Goal: Information Seeking & Learning: Learn about a topic

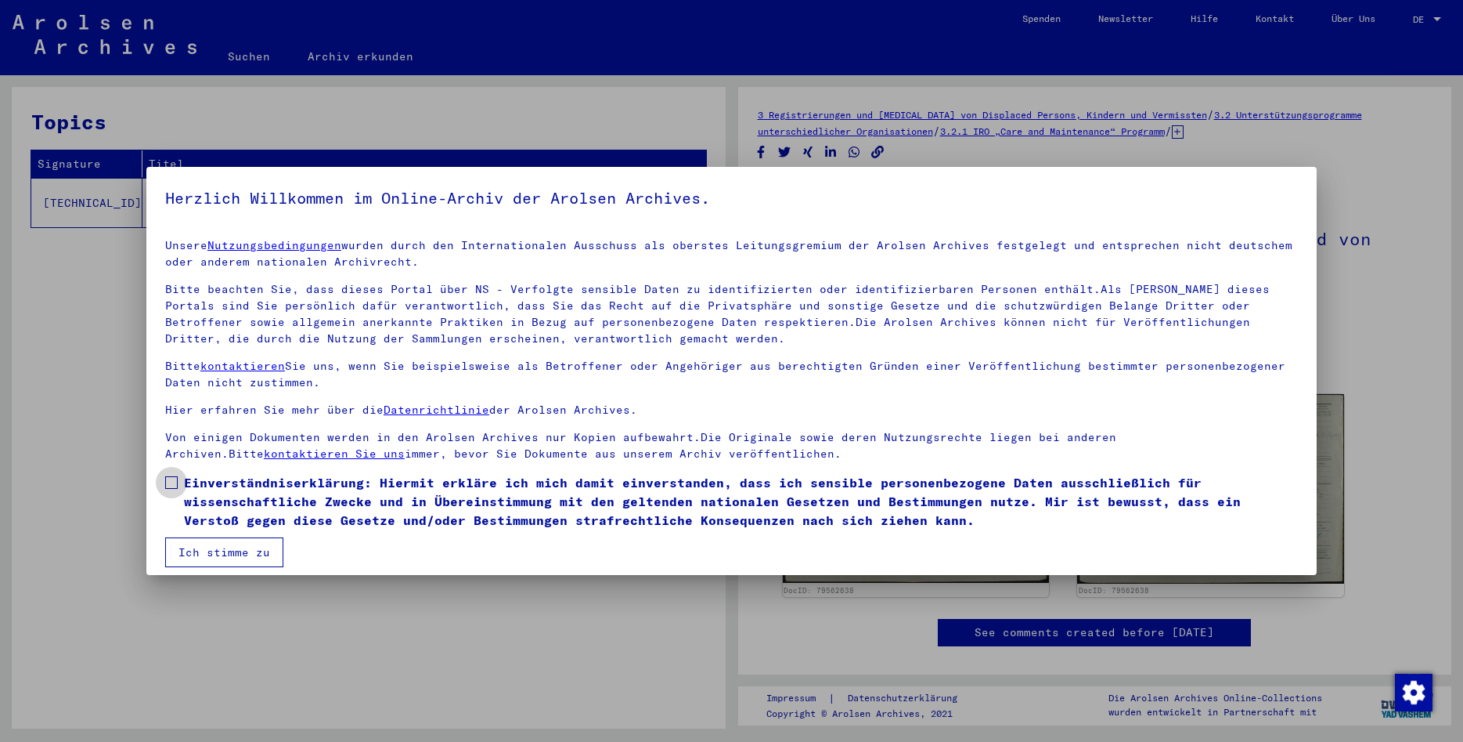
click at [178, 476] on label "Einverständniserklärung: Hiermit erkläre ich mich damit einverstanden, dass ich…" at bounding box center [731, 501] width 1133 height 56
click at [212, 558] on button "Ich stimme zu" at bounding box center [224, 552] width 118 height 30
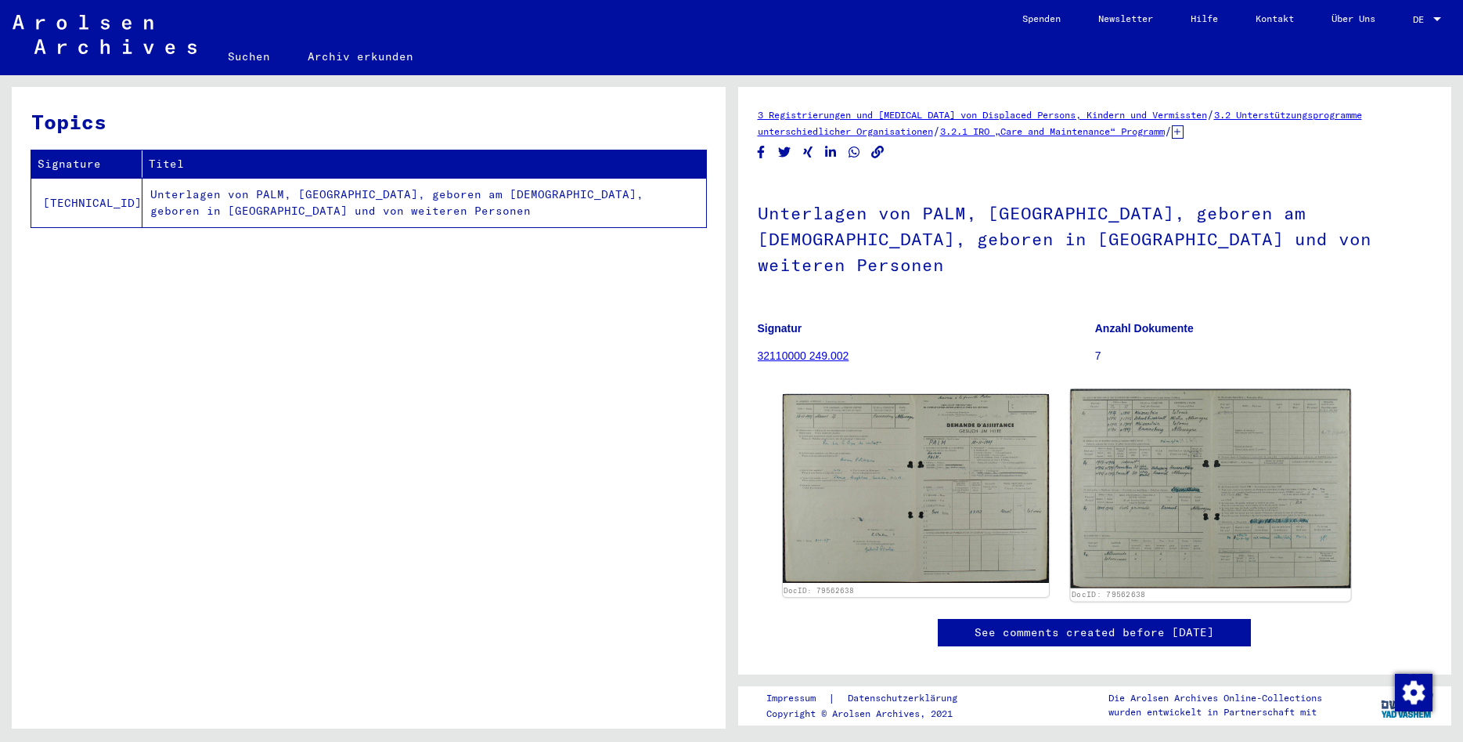
click at [1163, 483] on img at bounding box center [1211, 488] width 280 height 199
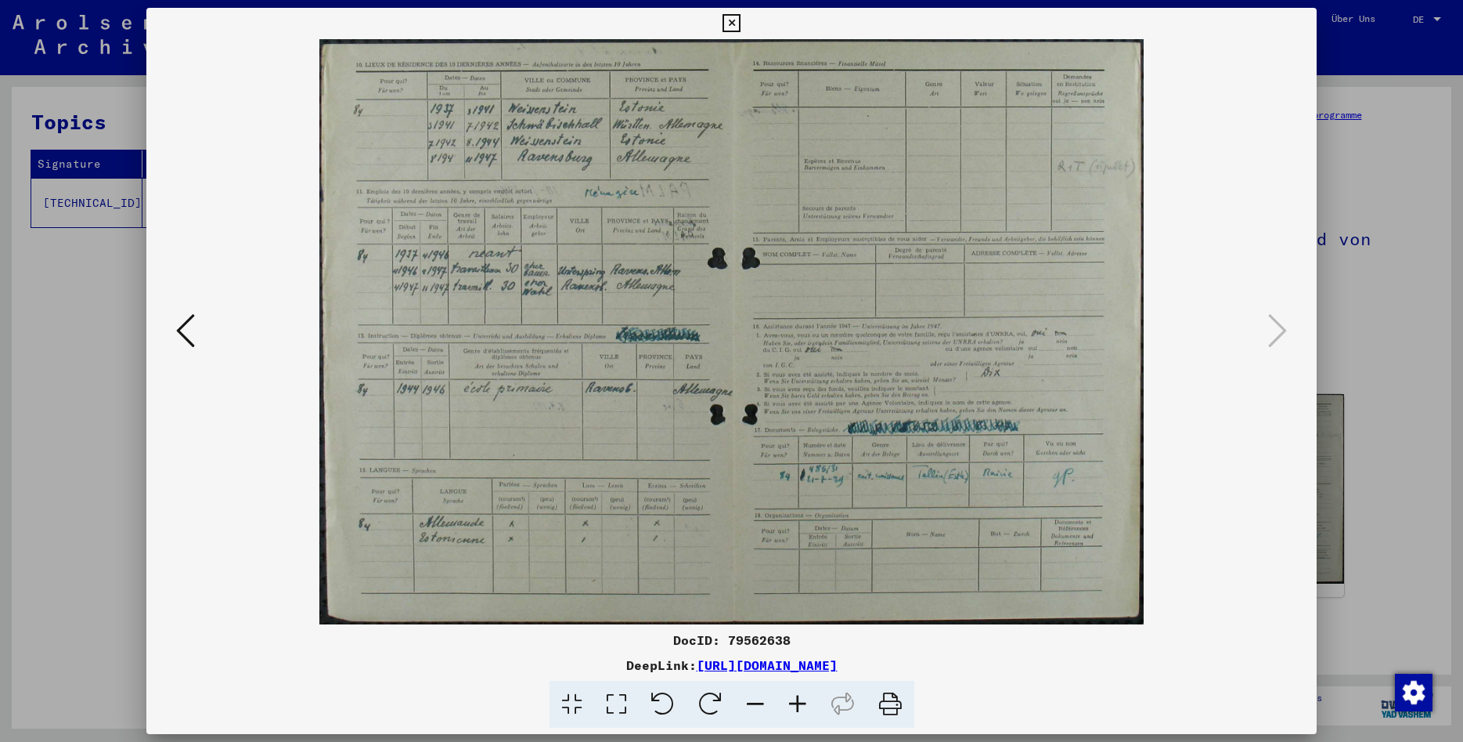
click at [741, 18] on icon at bounding box center [732, 23] width 18 height 19
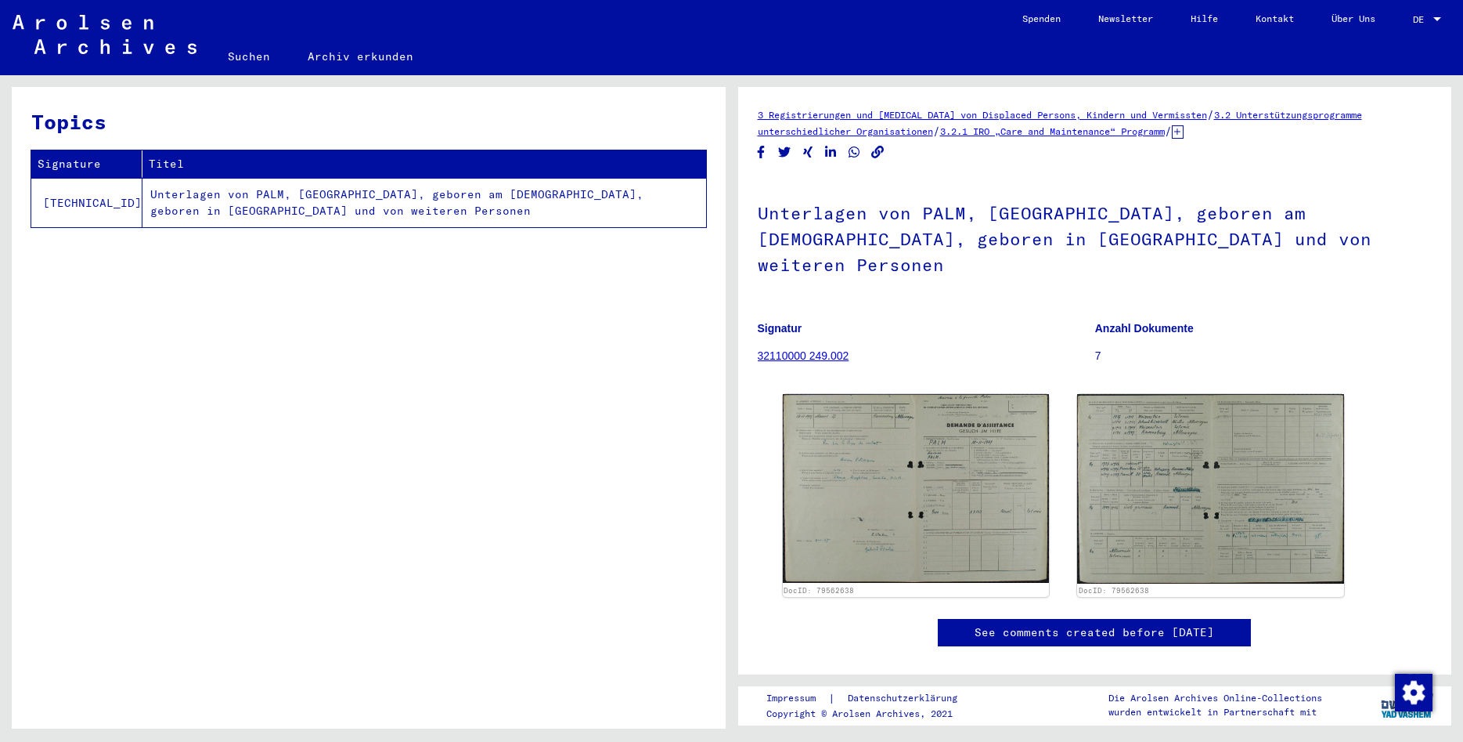
click at [781, 349] on link "32110000 249.002" at bounding box center [804, 355] width 92 height 13
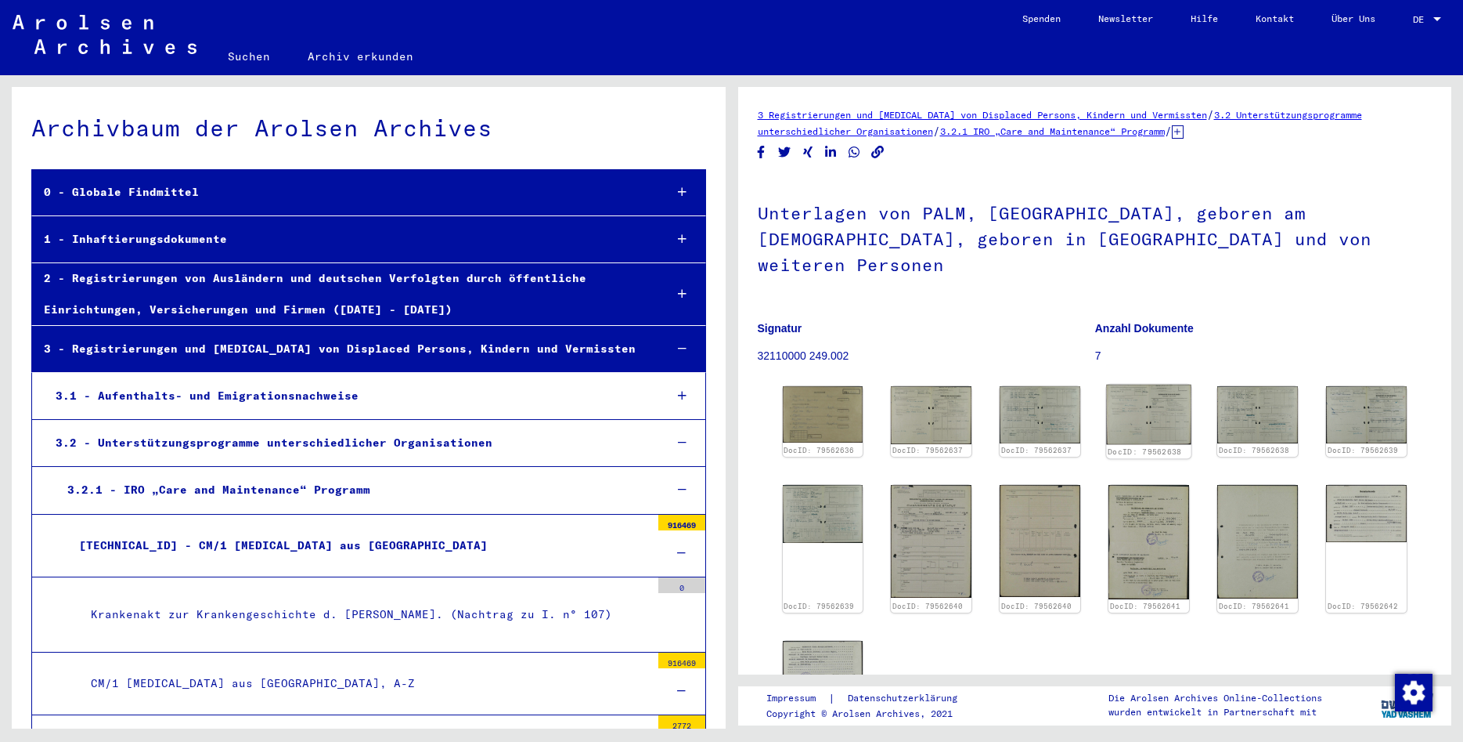
click at [1139, 384] on img at bounding box center [1149, 414] width 85 height 60
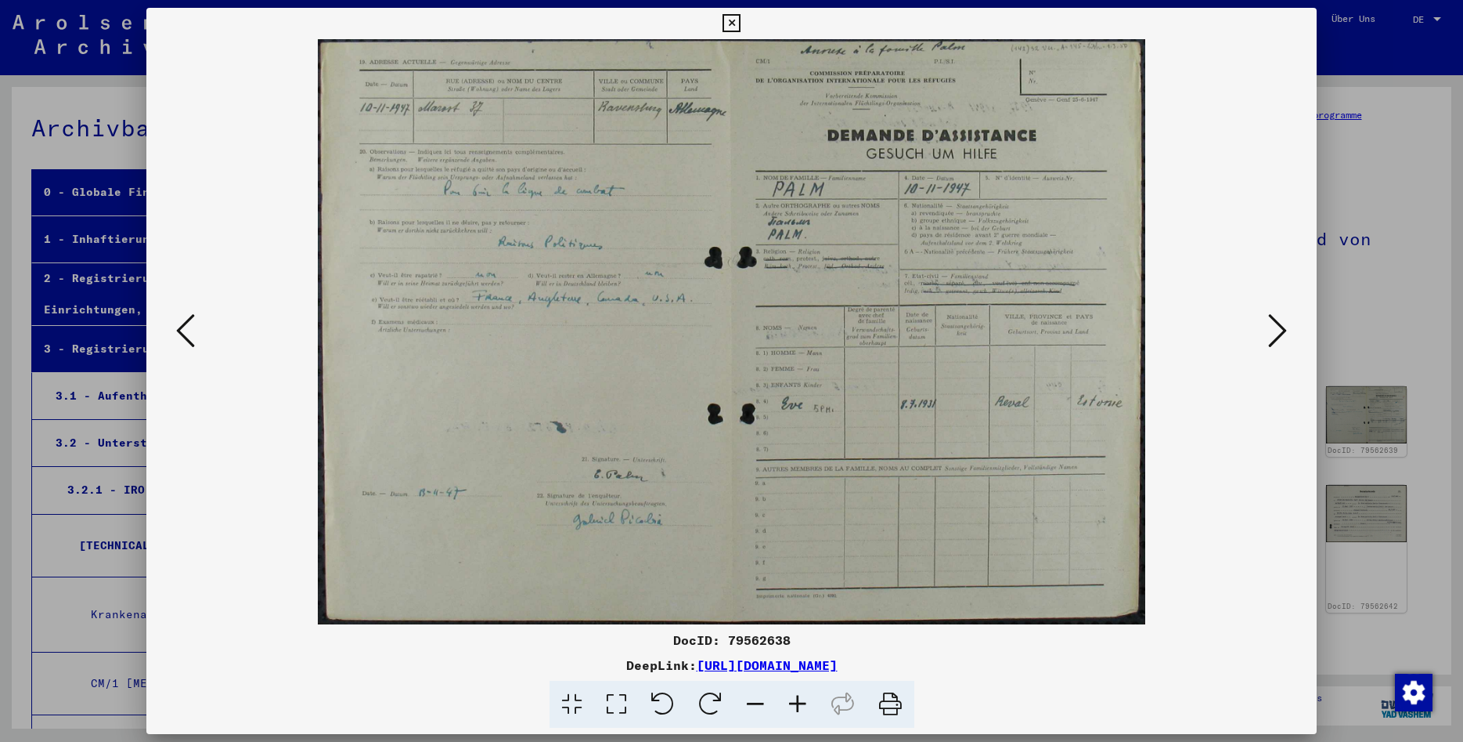
click at [1276, 318] on icon at bounding box center [1278, 331] width 19 height 38
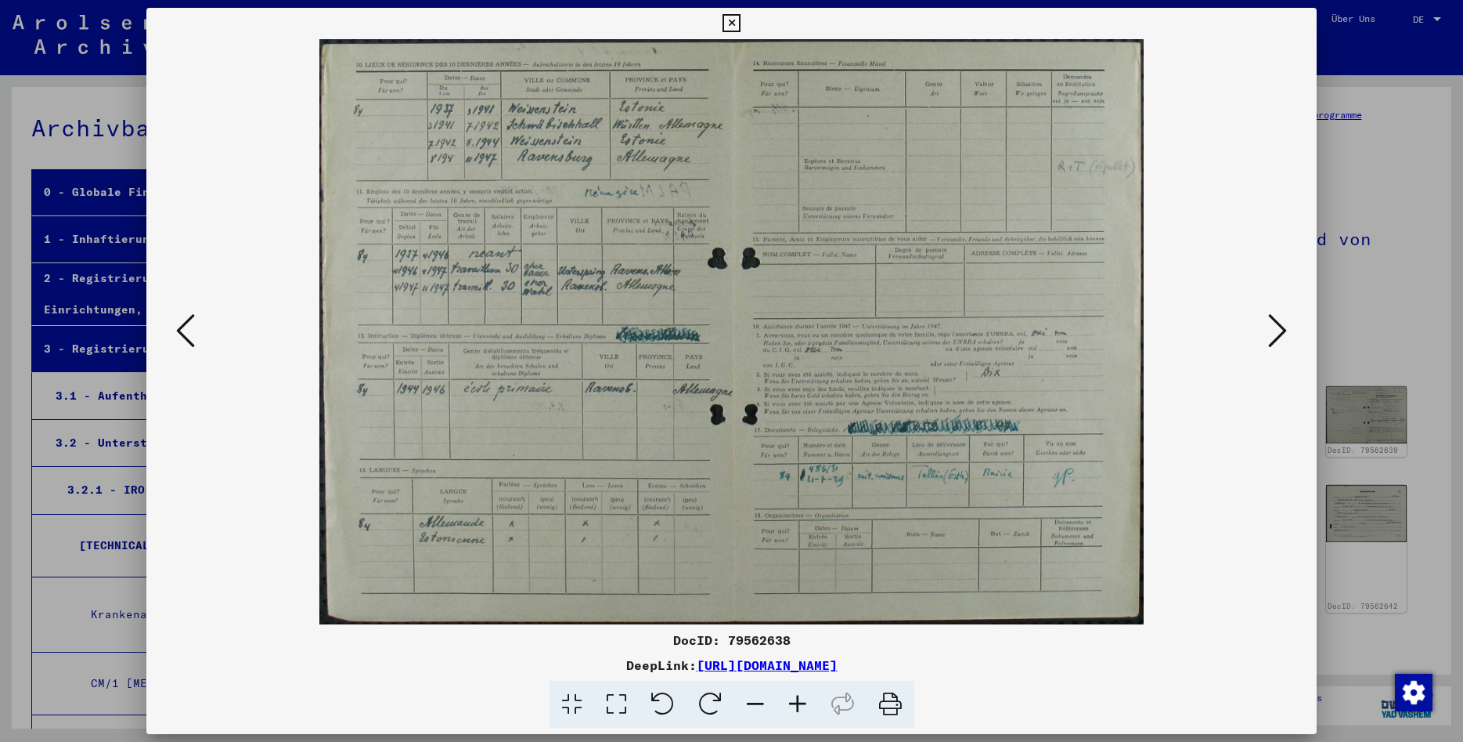
click at [1276, 318] on icon at bounding box center [1278, 331] width 19 height 38
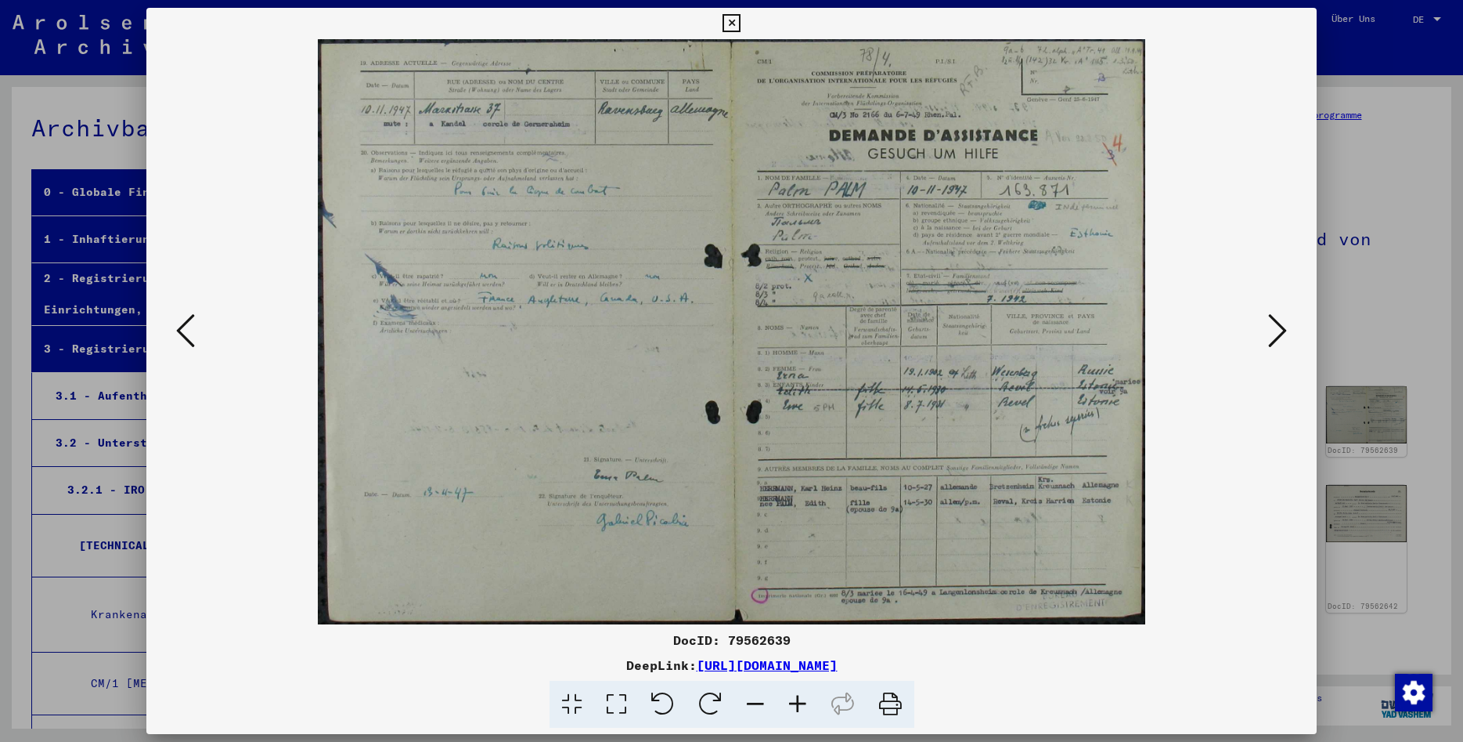
click at [1276, 318] on icon at bounding box center [1278, 331] width 19 height 38
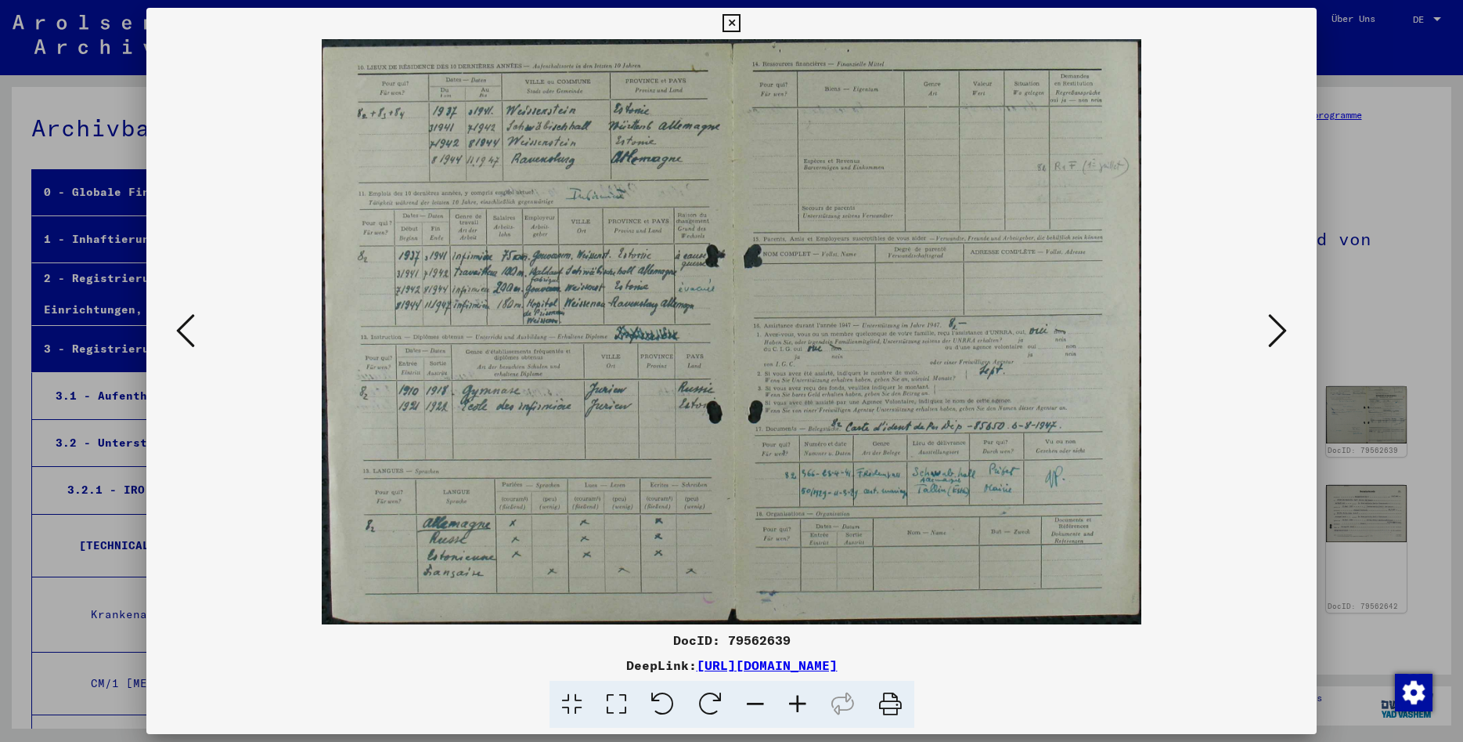
click at [182, 330] on icon at bounding box center [185, 331] width 19 height 38
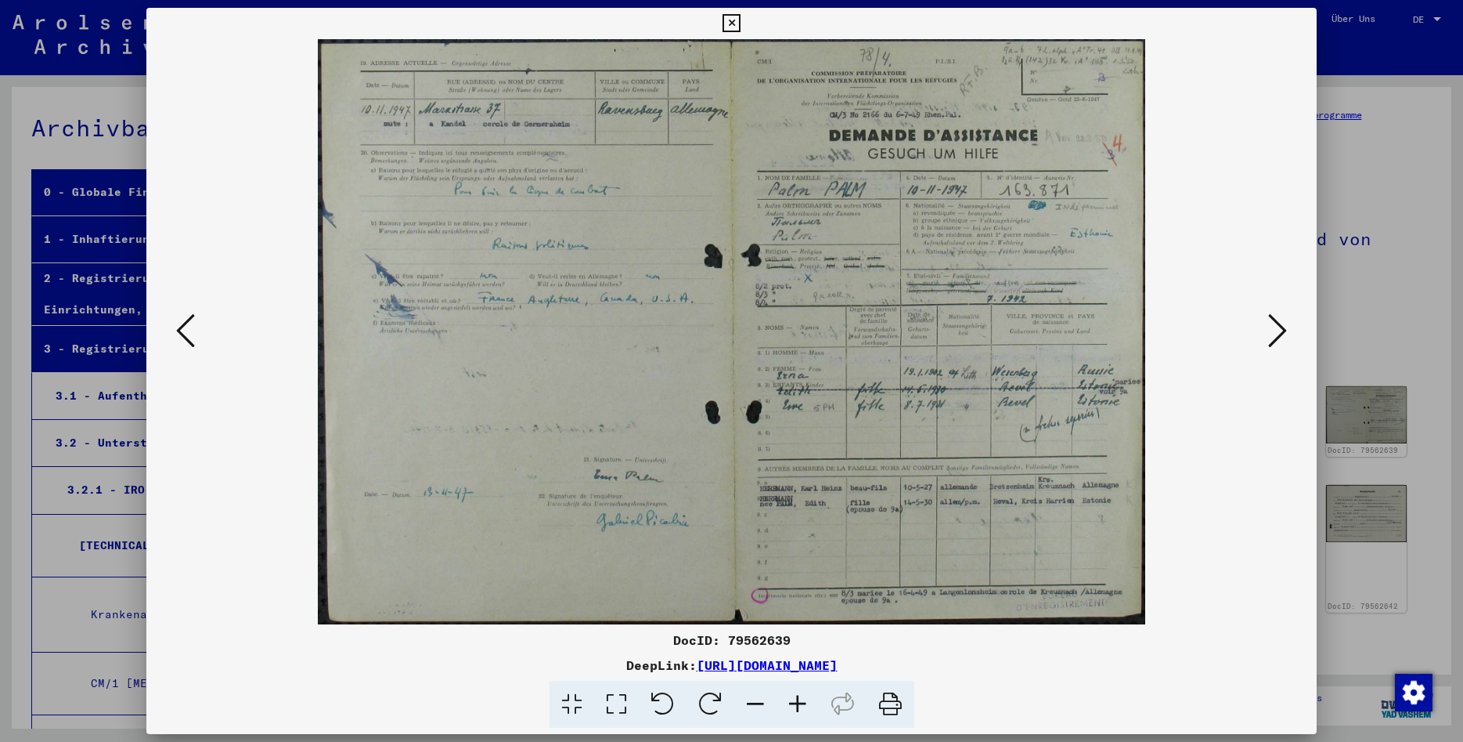
click at [182, 330] on icon at bounding box center [185, 331] width 19 height 38
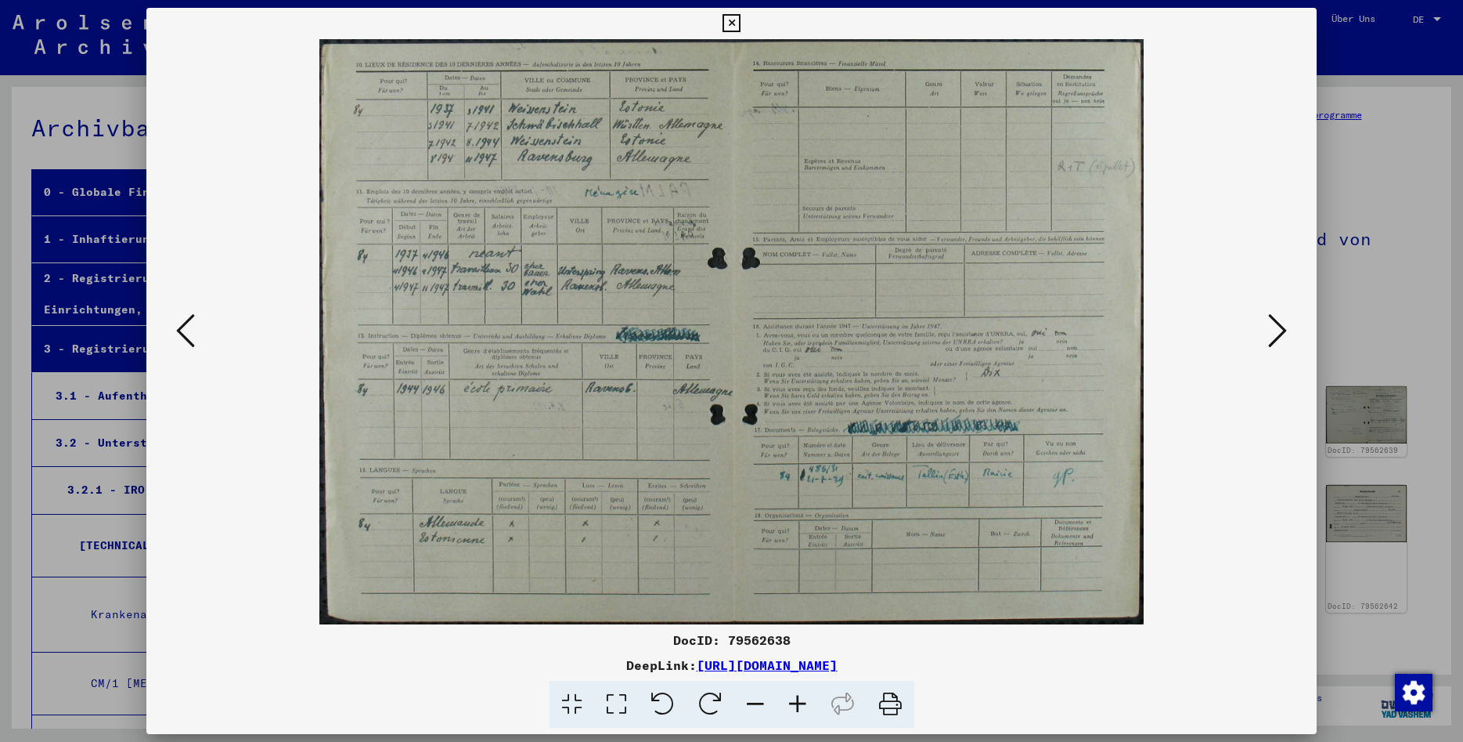
click at [1287, 330] on icon at bounding box center [1278, 331] width 19 height 38
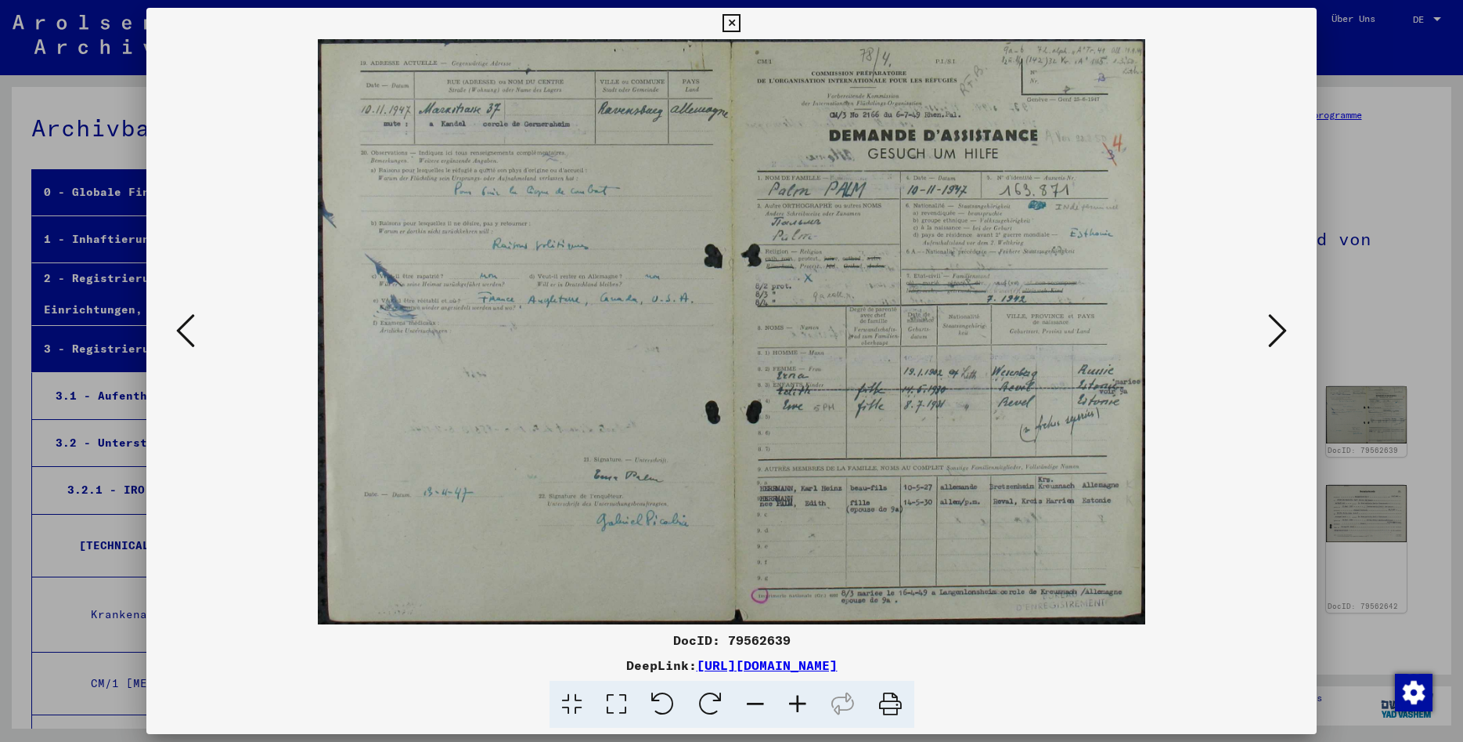
click at [613, 698] on icon at bounding box center [616, 704] width 45 height 48
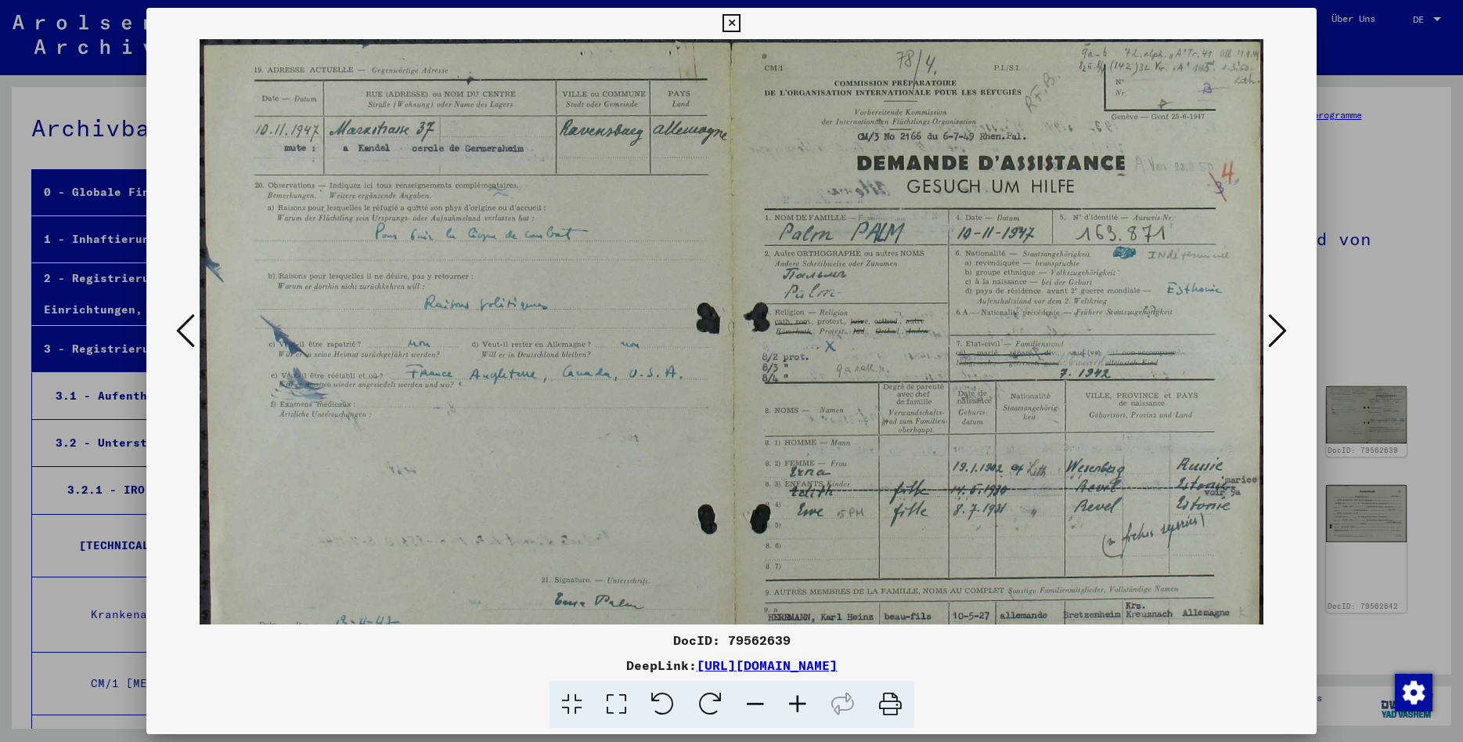
click at [1272, 329] on icon at bounding box center [1278, 331] width 19 height 38
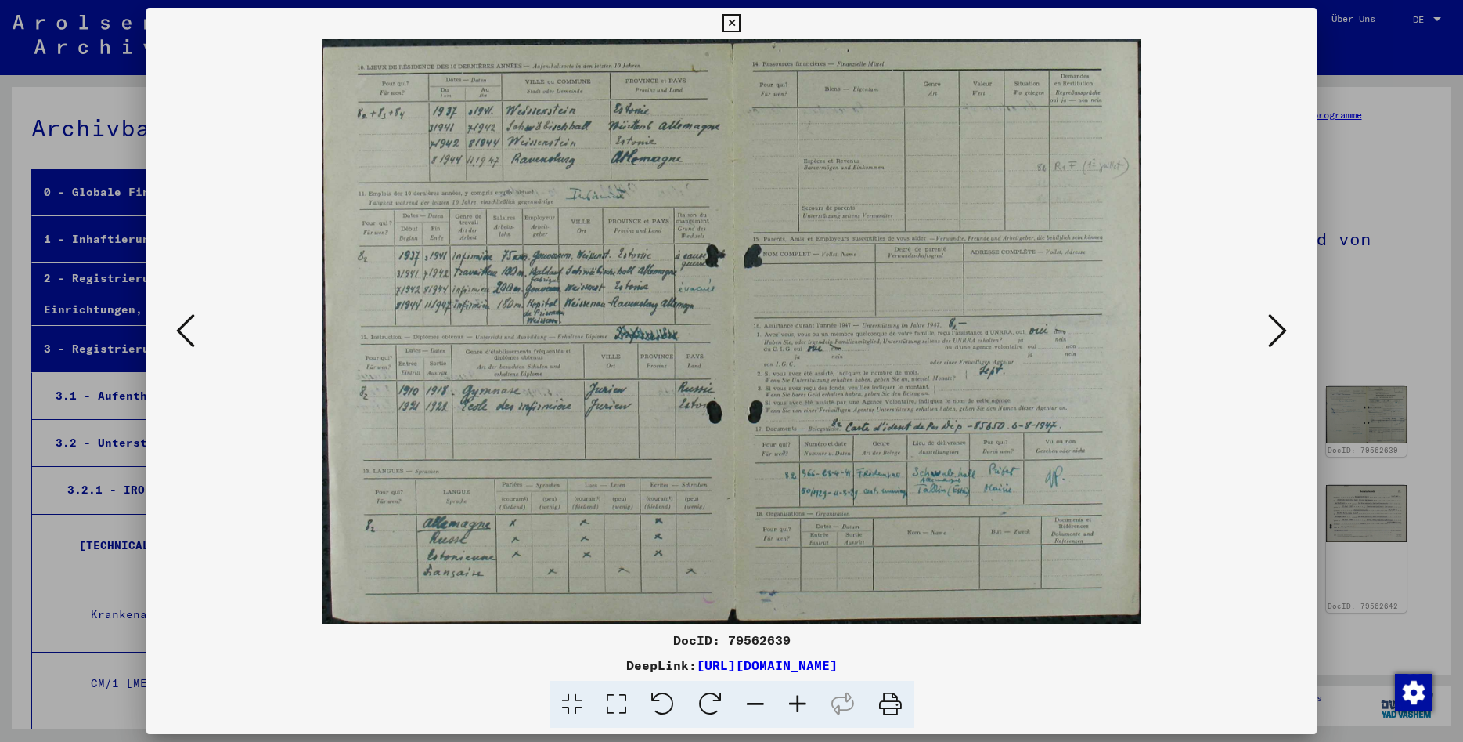
click at [617, 702] on icon at bounding box center [616, 704] width 45 height 48
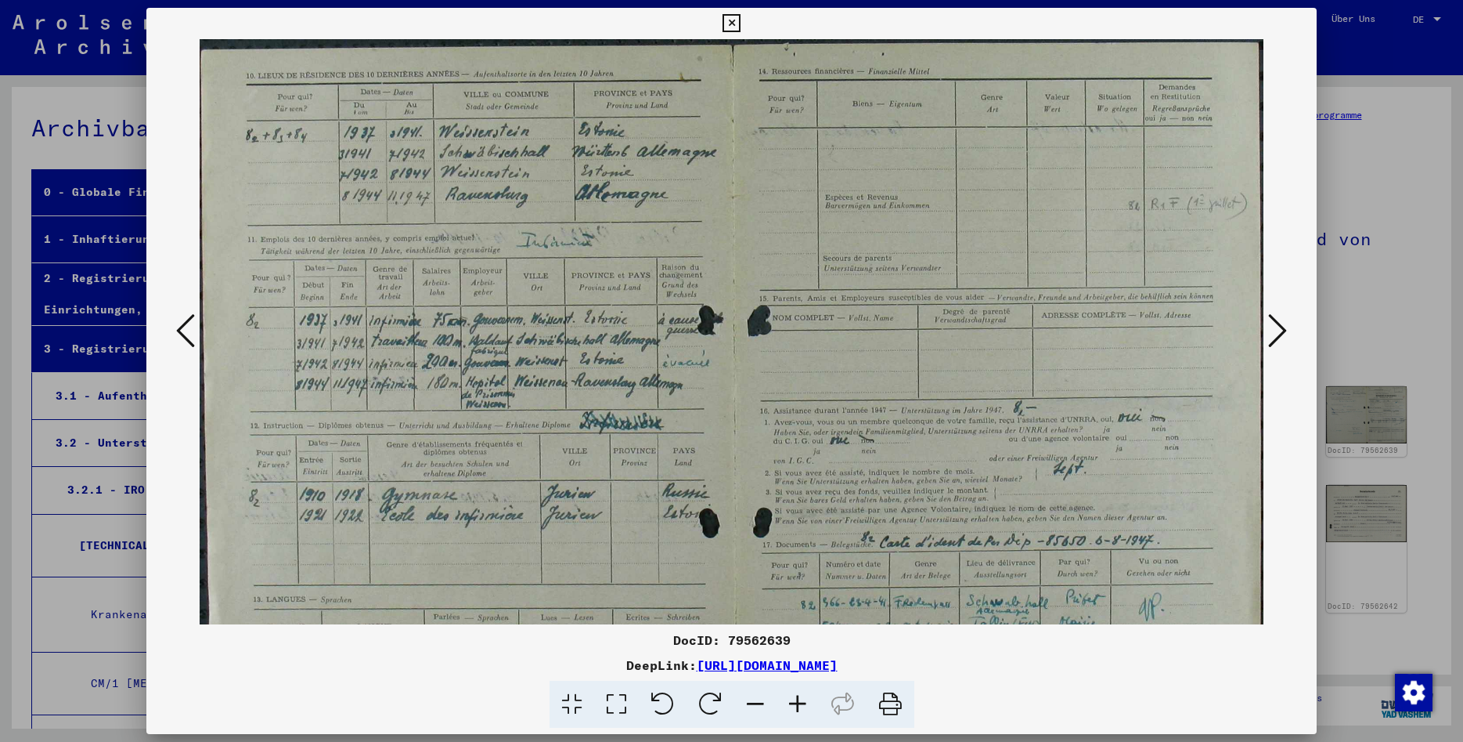
click at [182, 323] on icon at bounding box center [185, 331] width 19 height 38
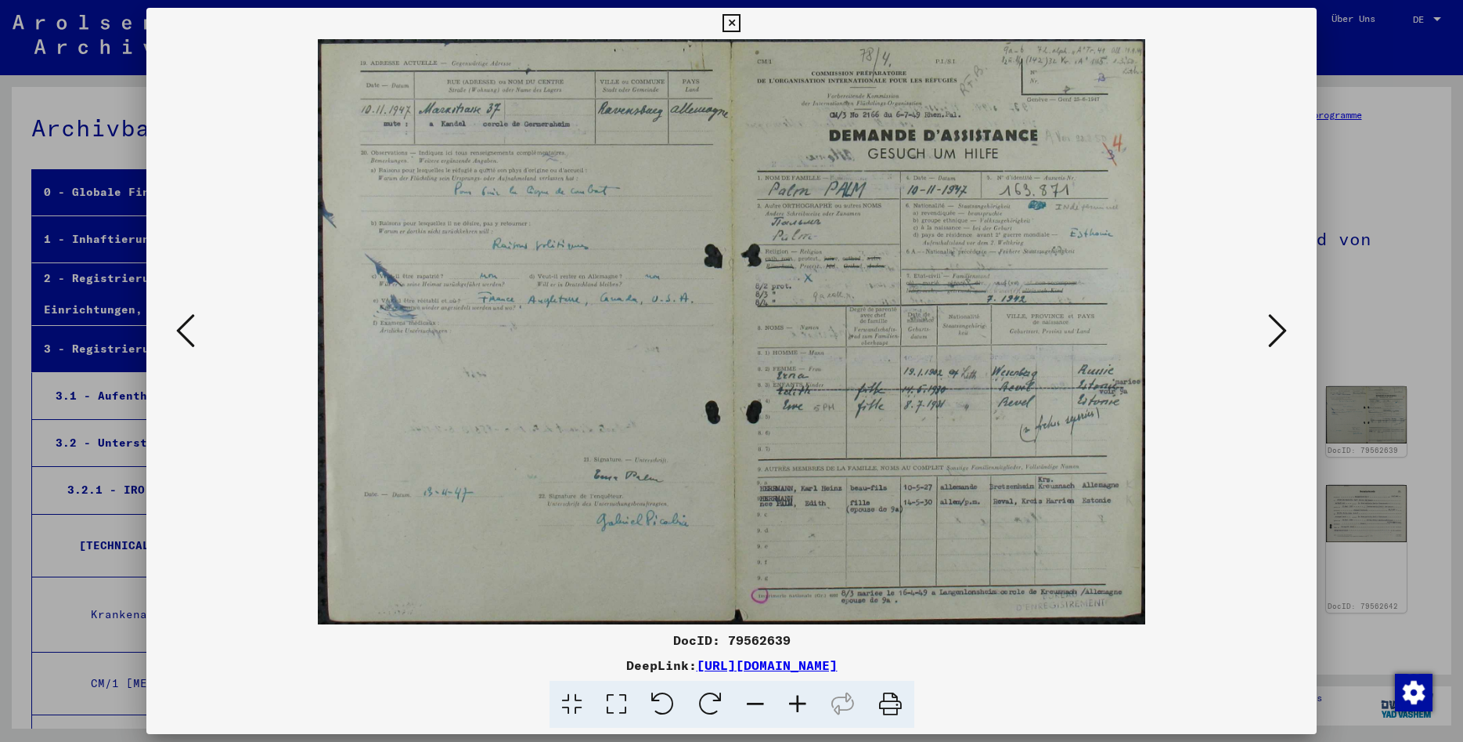
click at [1276, 323] on icon at bounding box center [1278, 331] width 19 height 38
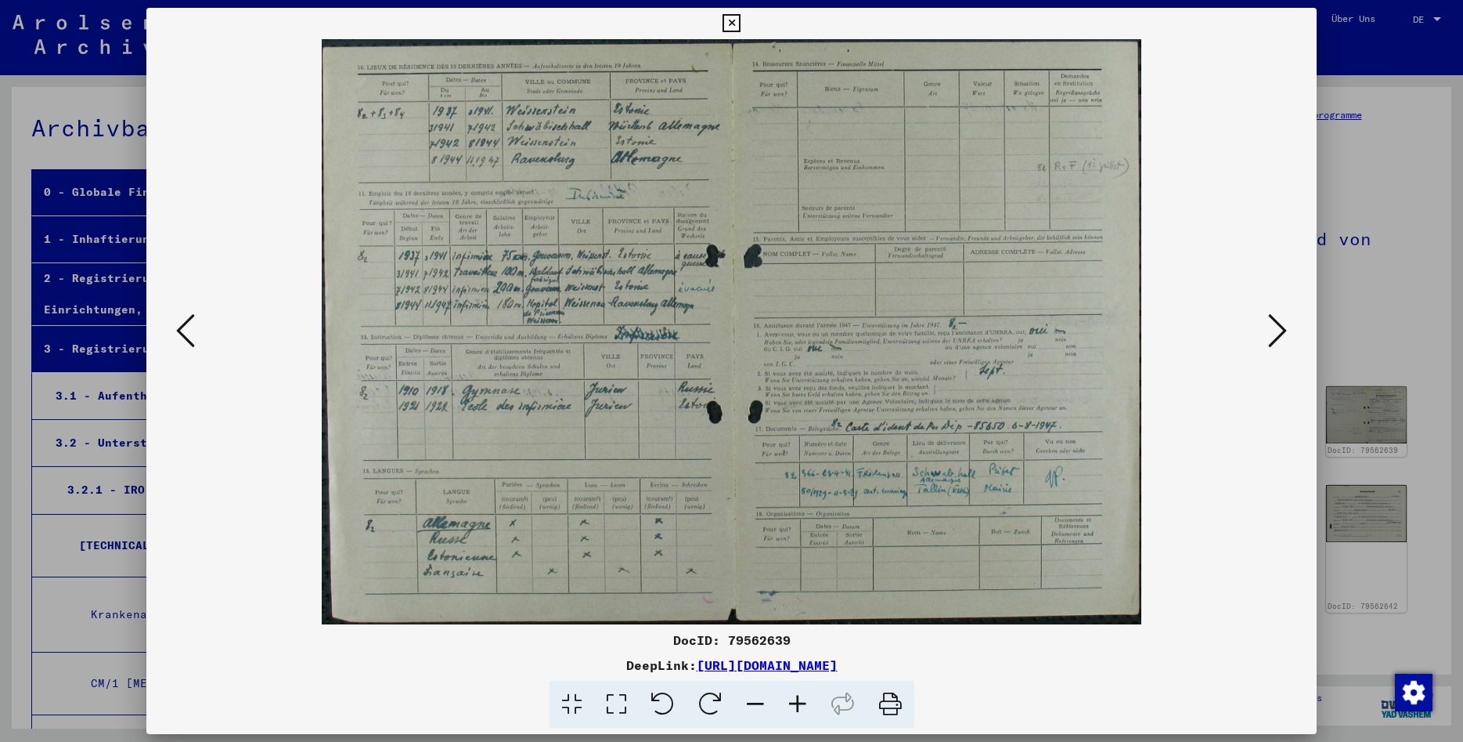
click at [1276, 323] on icon at bounding box center [1278, 331] width 19 height 38
